Goal: Transaction & Acquisition: Obtain resource

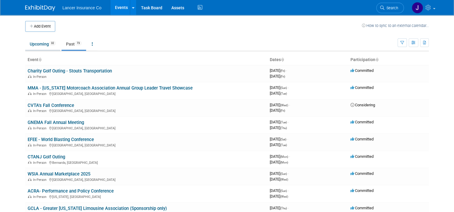
click at [28, 41] on link "Upcoming 32" at bounding box center [42, 43] width 35 height 11
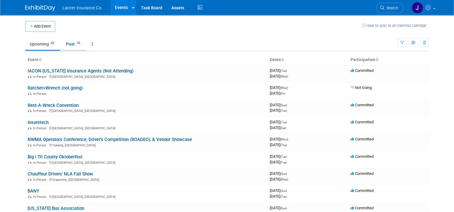
click at [71, 47] on link "Past 73" at bounding box center [73, 43] width 25 height 11
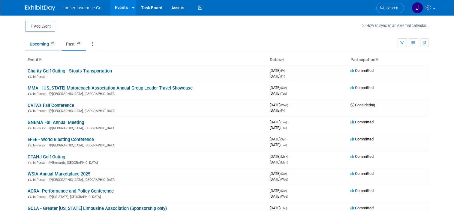
click at [35, 46] on link "Upcoming 32" at bounding box center [42, 43] width 35 height 11
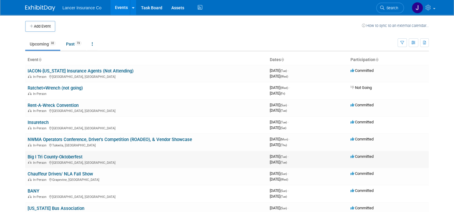
click at [68, 152] on td "Big I Tri County-Oktoberfest In-Person [GEOGRAPHIC_DATA], [GEOGRAPHIC_DATA]" at bounding box center [146, 159] width 242 height 17
click at [71, 156] on link "Big I Tri County-Oktoberfest" at bounding box center [55, 156] width 55 height 5
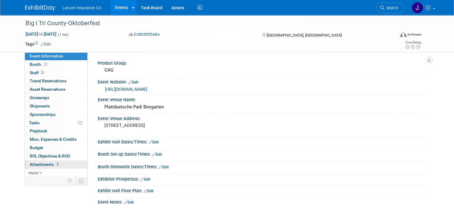
click at [47, 162] on span "Attachments 3" at bounding box center [45, 164] width 30 height 5
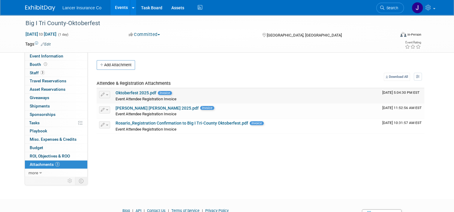
click at [124, 94] on link "Oktoberfest 2025.pdf" at bounding box center [135, 93] width 41 height 5
click at [166, 107] on link "Rebekkah Simone_Oktoberfest 2025.pdf" at bounding box center [156, 108] width 83 height 5
drag, startPoint x: 24, startPoint y: 22, endPoint x: 62, endPoint y: 22, distance: 38.1
click at [62, 22] on div "Big I Tri County-Oktoberfest" at bounding box center [205, 23] width 364 height 11
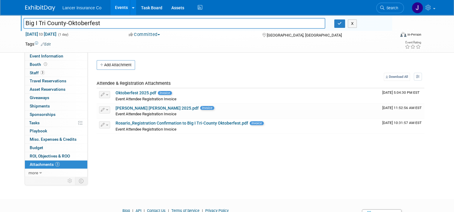
drag, startPoint x: 22, startPoint y: 23, endPoint x: 61, endPoint y: 21, distance: 39.9
click at [61, 21] on input "Big I Tri County-Oktoberfest" at bounding box center [174, 23] width 302 height 10
click at [339, 26] on button "button" at bounding box center [339, 23] width 11 height 8
